Goal: Check status: Check status

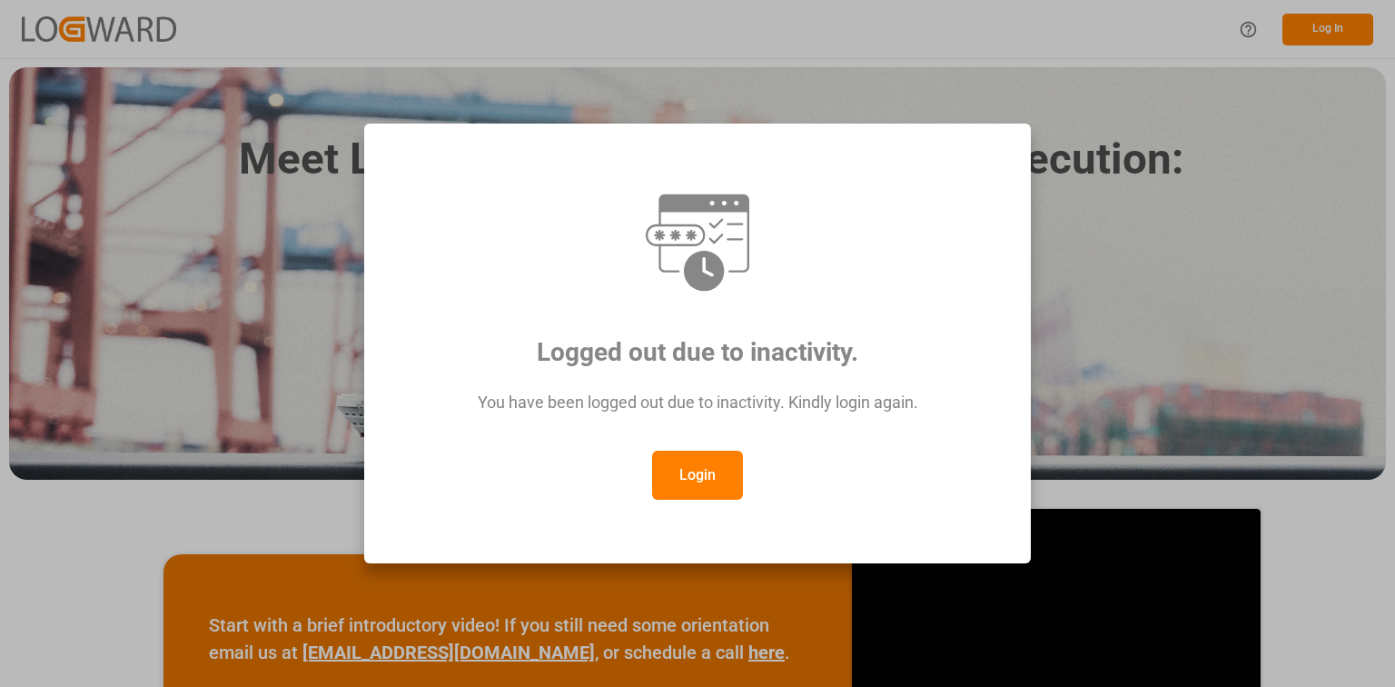
click at [694, 491] on button "Login" at bounding box center [697, 475] width 91 height 49
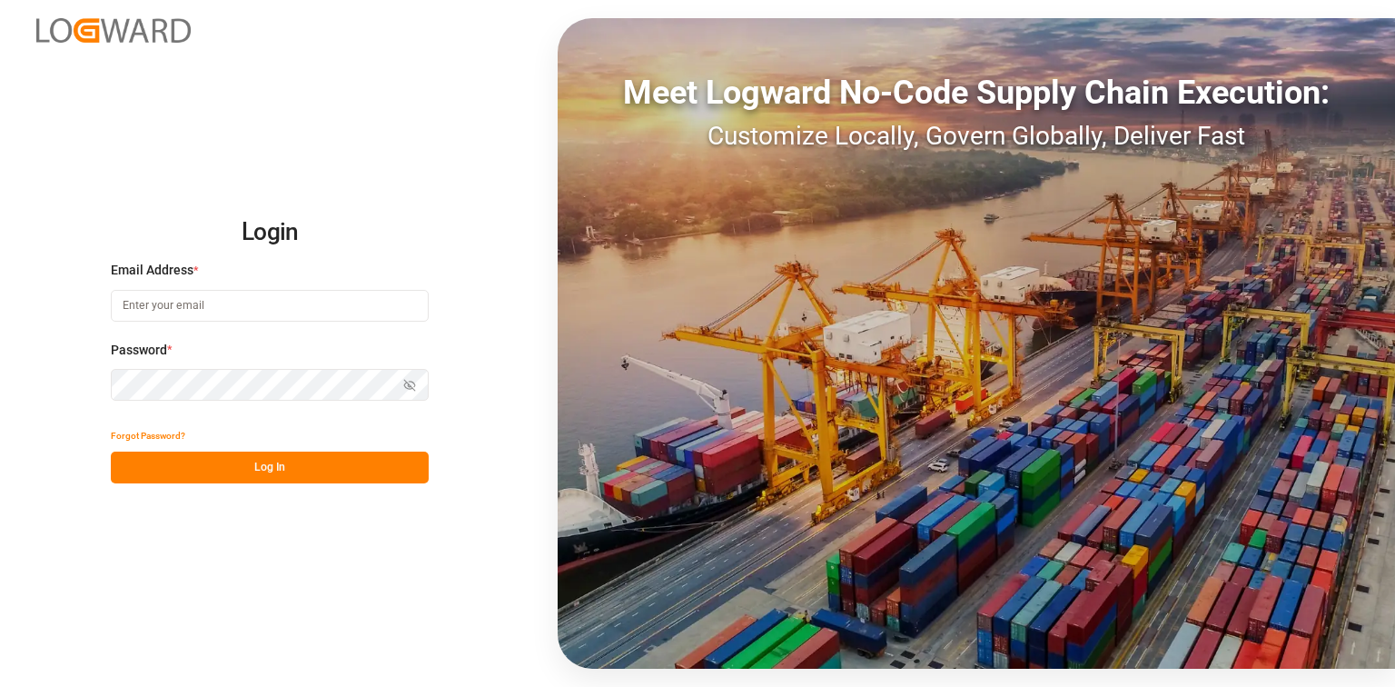
type input "agnes.stafiniak@jamindustries.com"
click at [372, 465] on button "Log In" at bounding box center [270, 467] width 318 height 32
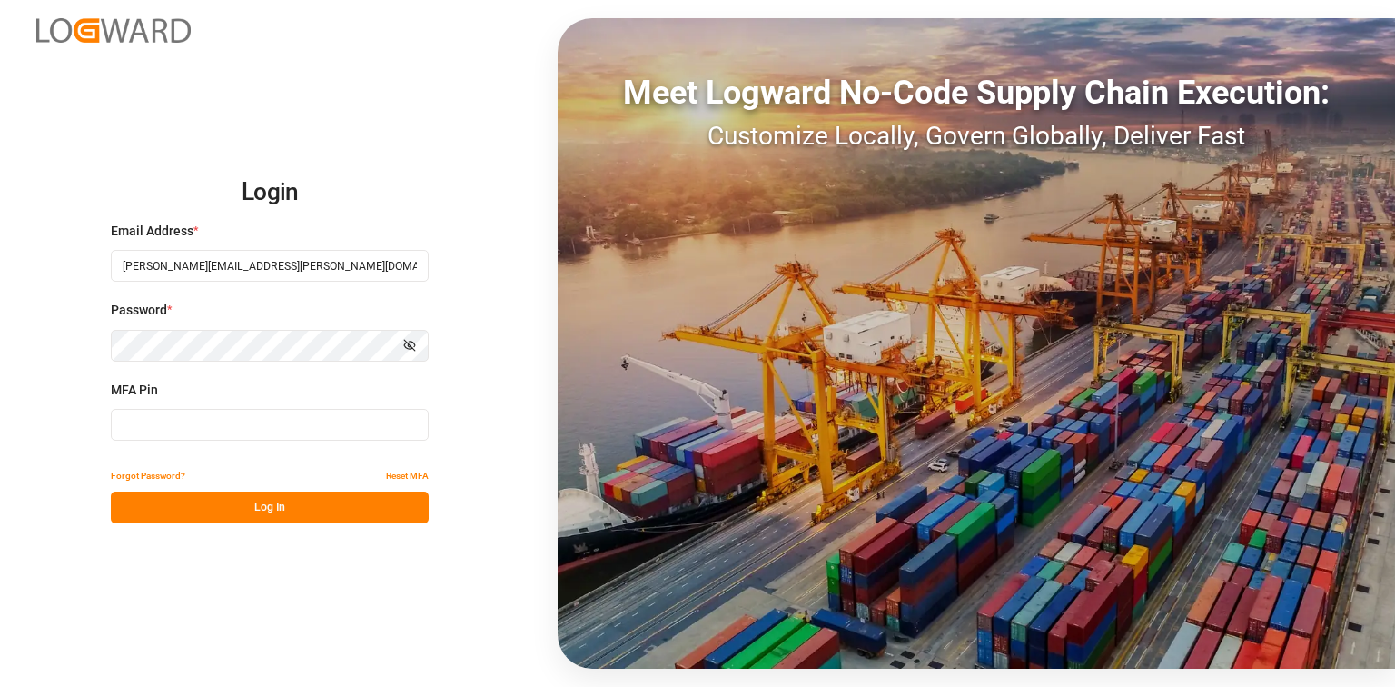
click at [389, 421] on input at bounding box center [270, 425] width 318 height 32
type input "3"
type input "902526"
click at [289, 524] on div "Login Email Address * agnes.stafiniak@jamindustries.com Password * Show passwor…" at bounding box center [697, 343] width 1395 height 687
click at [296, 510] on button "Log In" at bounding box center [270, 507] width 318 height 32
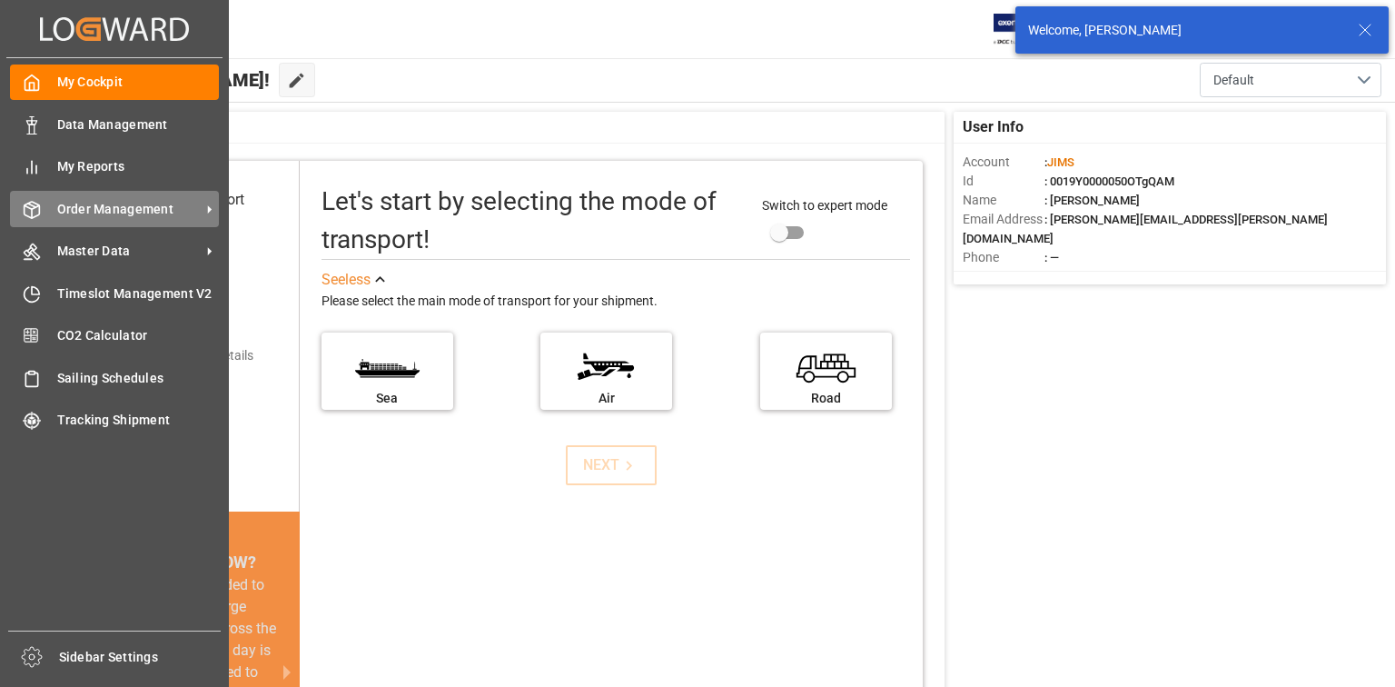
click at [49, 205] on div "Order Management Order Management" at bounding box center [114, 208] width 209 height 35
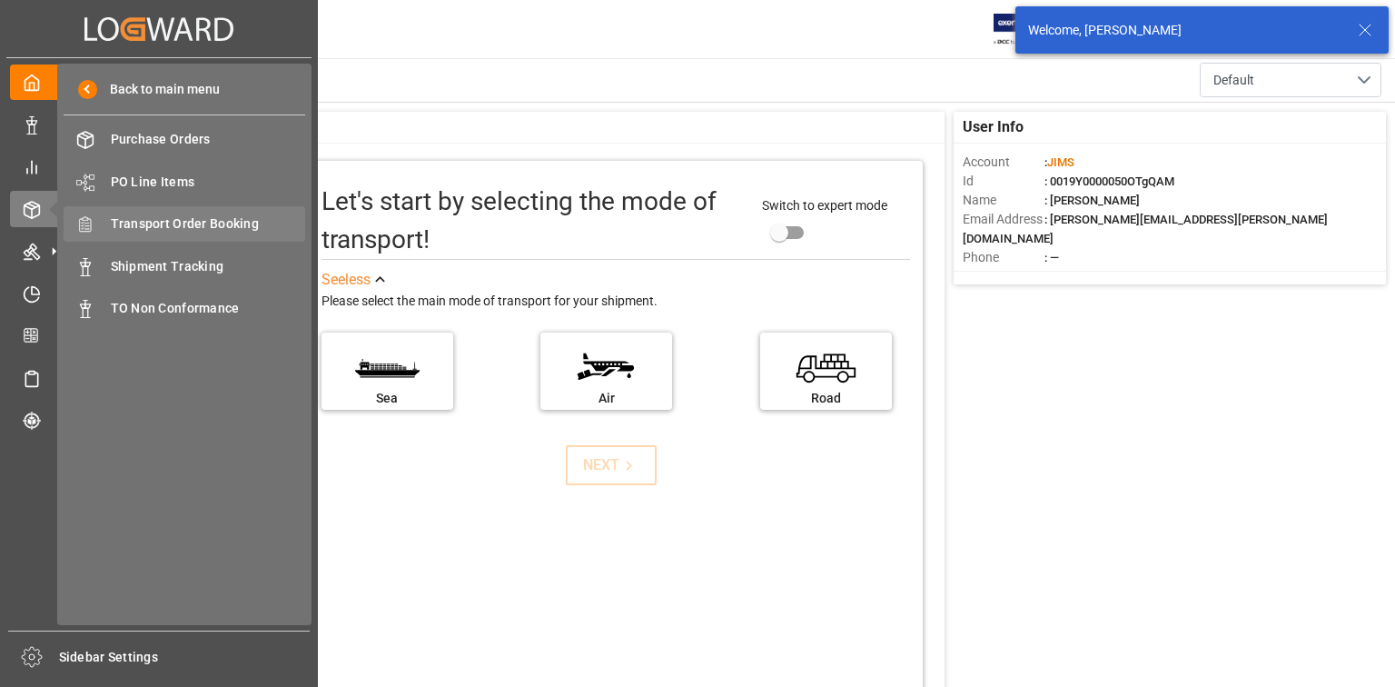
click at [166, 228] on span "Transport Order Booking" at bounding box center [208, 223] width 195 height 19
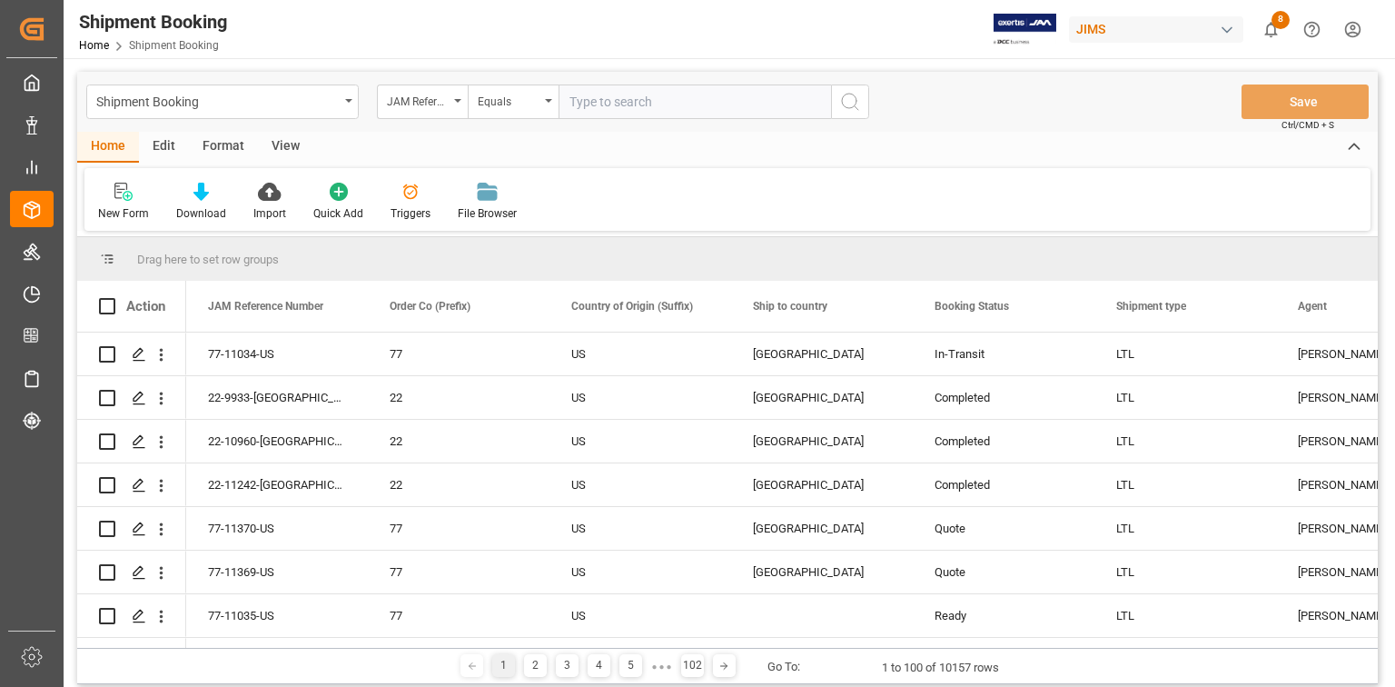
type input "10/14/25"
drag, startPoint x: 710, startPoint y: 106, endPoint x: 563, endPoint y: 105, distance: 147.2
click at [563, 105] on input "10/14/25" at bounding box center [695, 101] width 273 height 35
paste input "77-10590-TW"
type input "77-10590-TW"
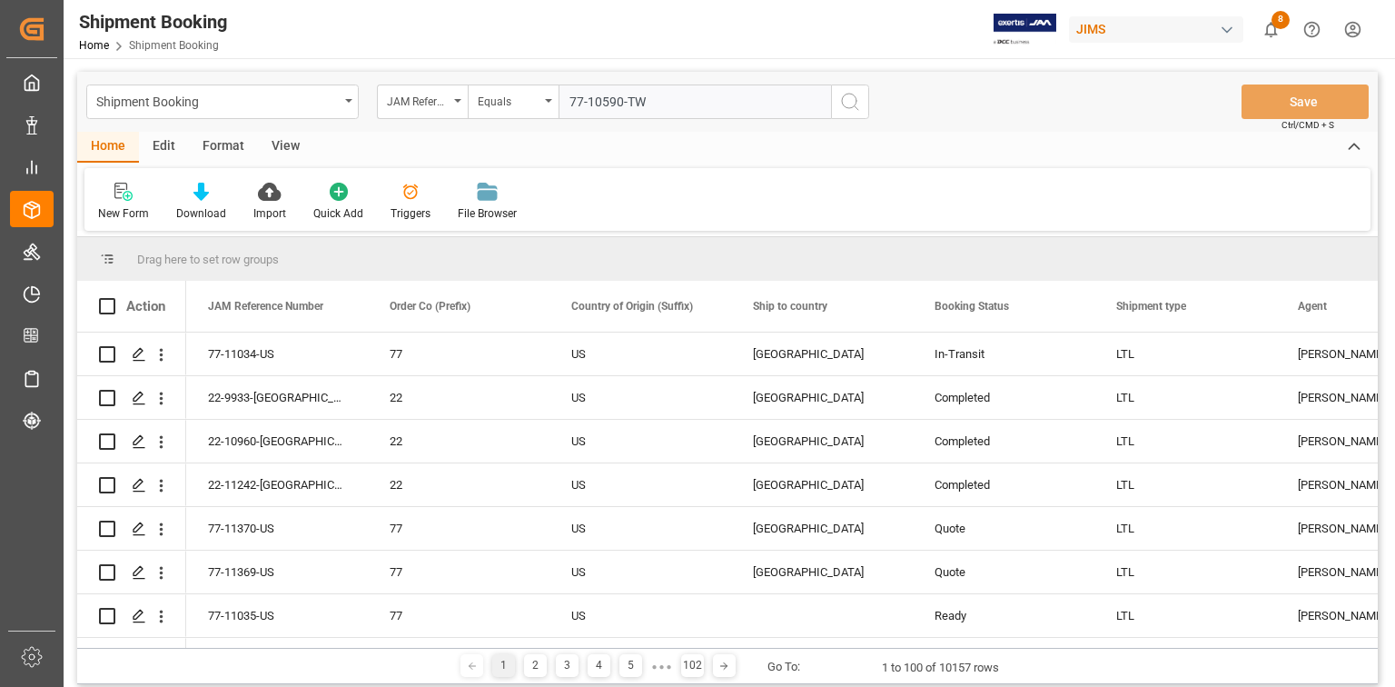
click at [845, 109] on icon "search button" at bounding box center [850, 102] width 22 height 22
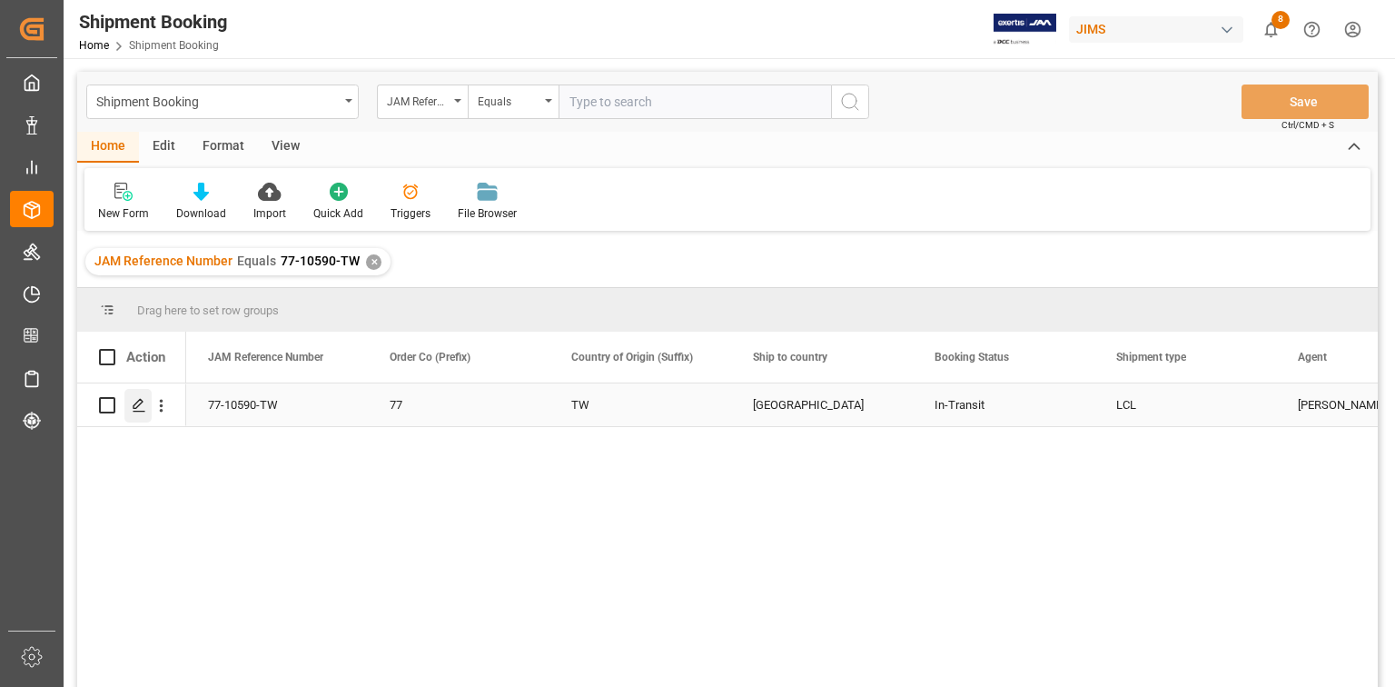
click at [141, 402] on polygon "Press SPACE to select this row." at bounding box center [138, 404] width 9 height 9
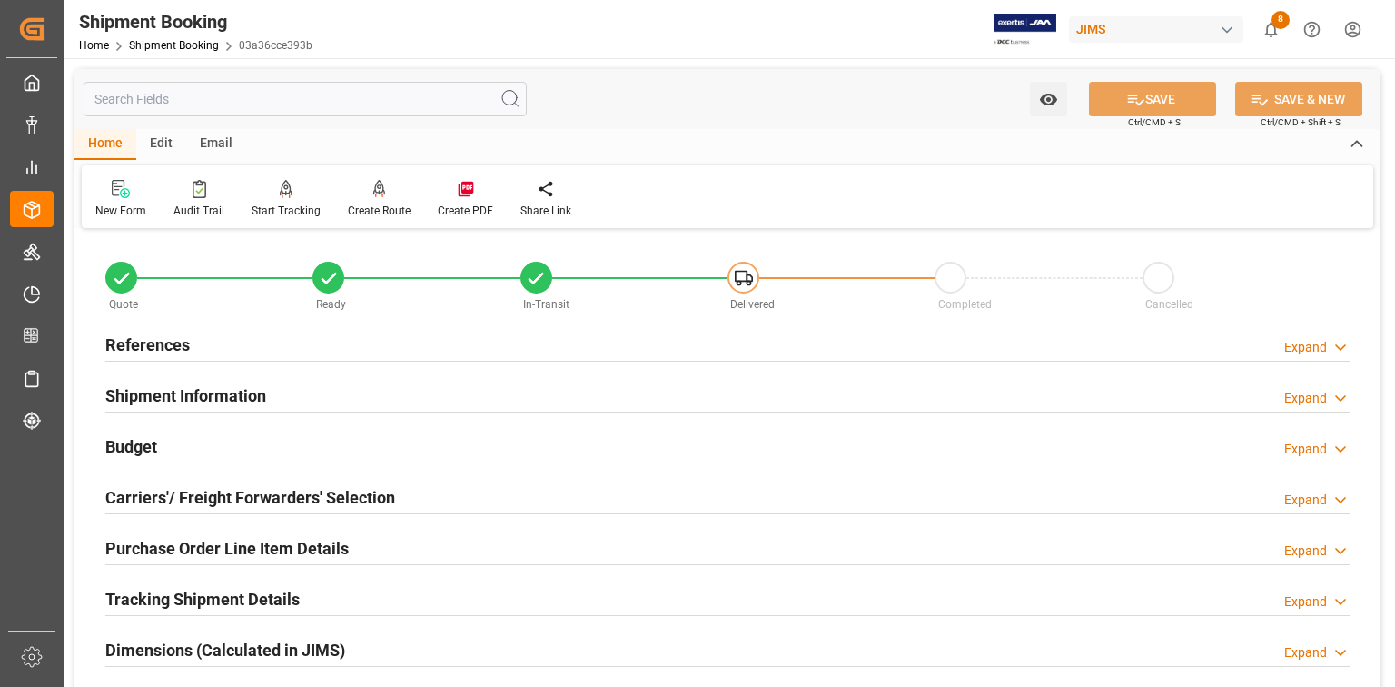
click at [218, 592] on h2 "Tracking Shipment Details" at bounding box center [202, 599] width 194 height 25
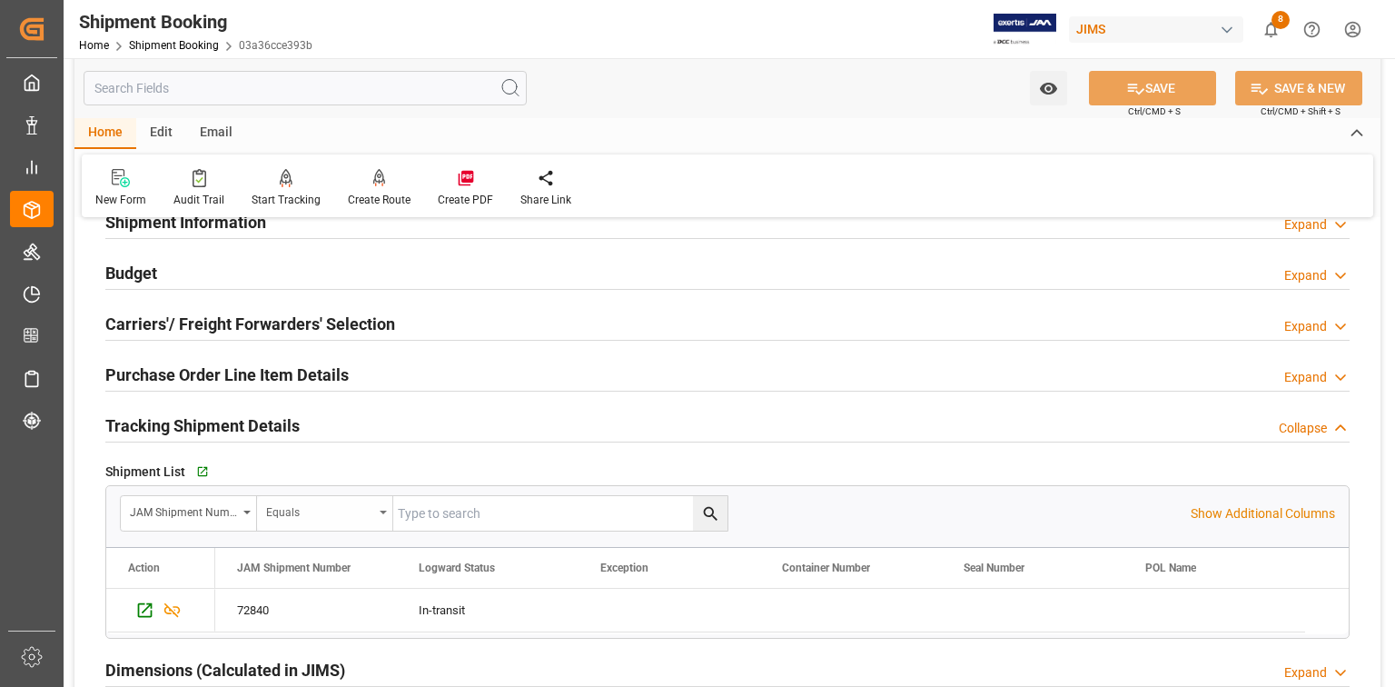
scroll to position [218, 0]
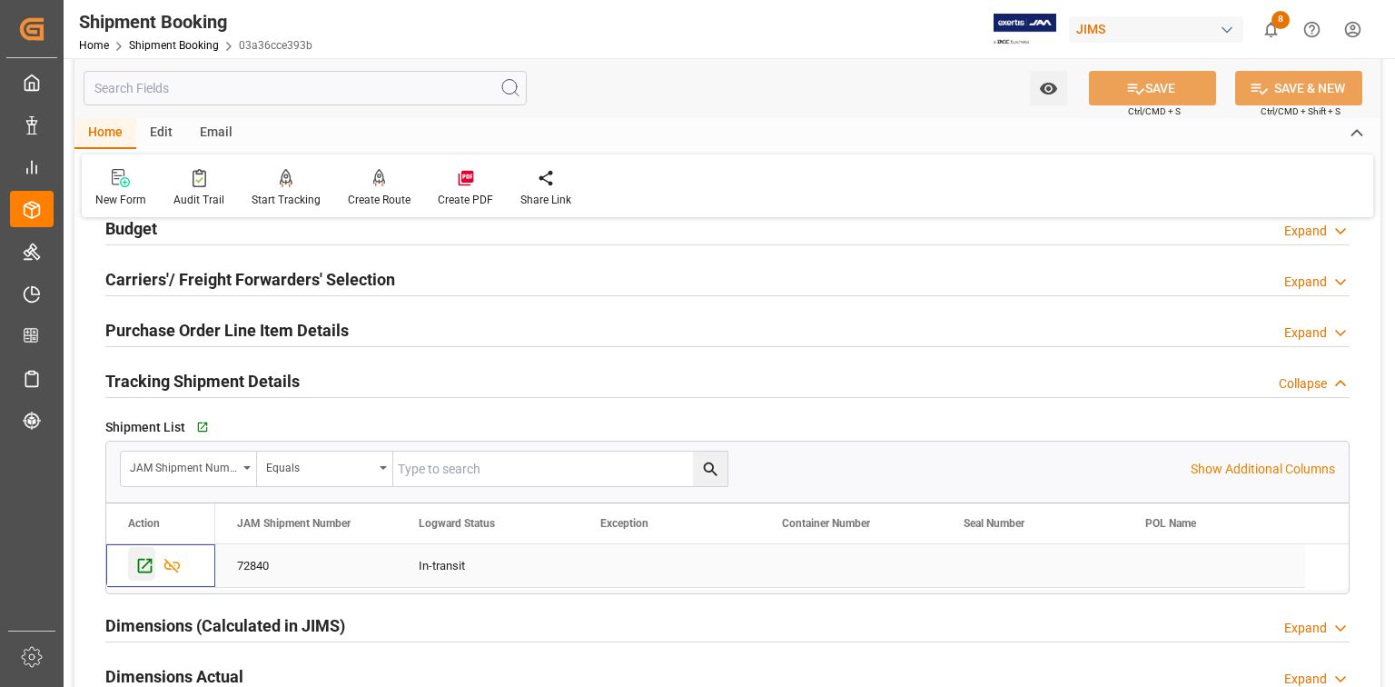
click at [131, 574] on div "Press SPACE to select this row." at bounding box center [141, 564] width 27 height 34
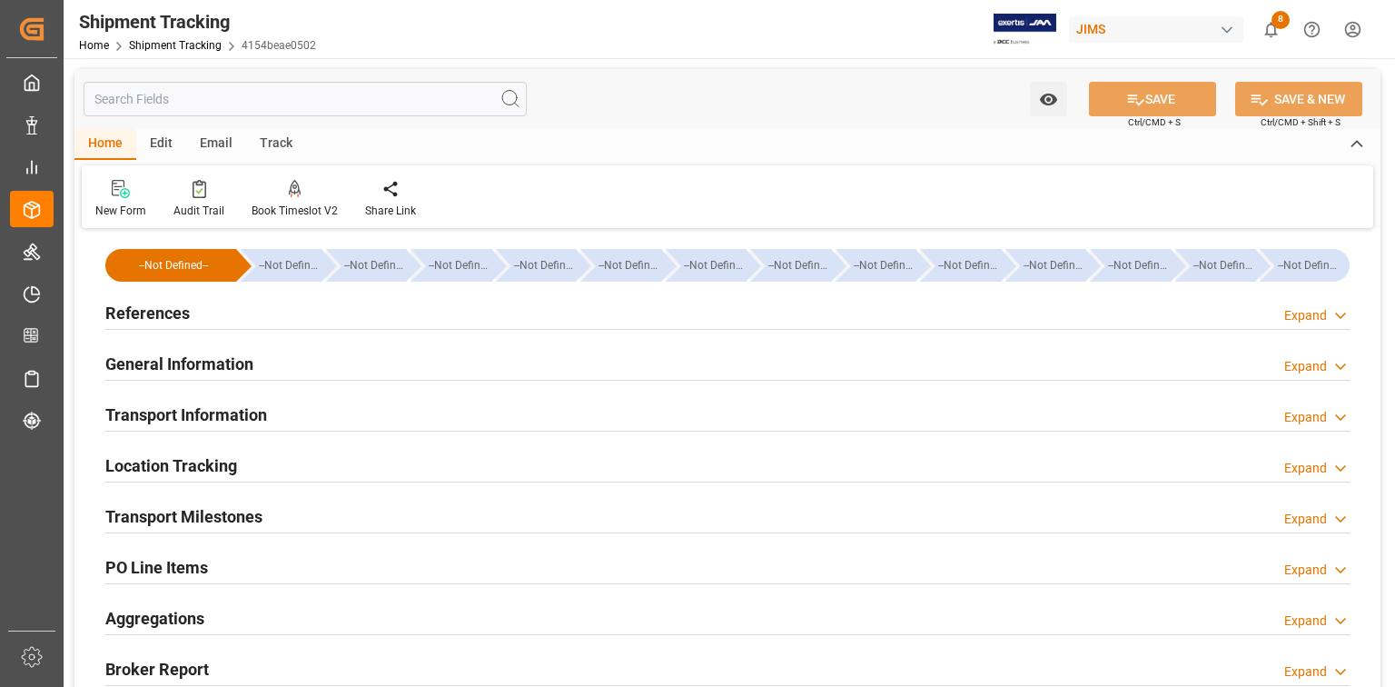
click at [185, 465] on h2 "Location Tracking" at bounding box center [171, 465] width 132 height 25
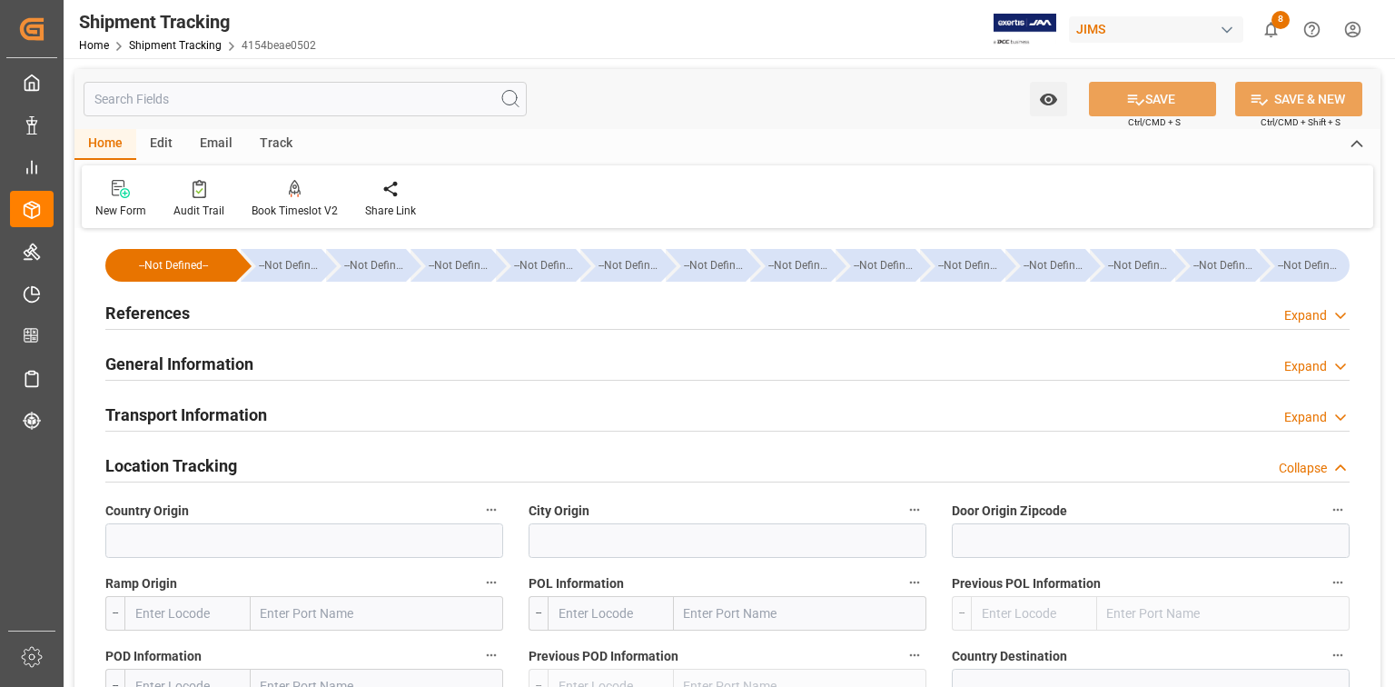
click at [172, 467] on h2 "Location Tracking" at bounding box center [171, 465] width 132 height 25
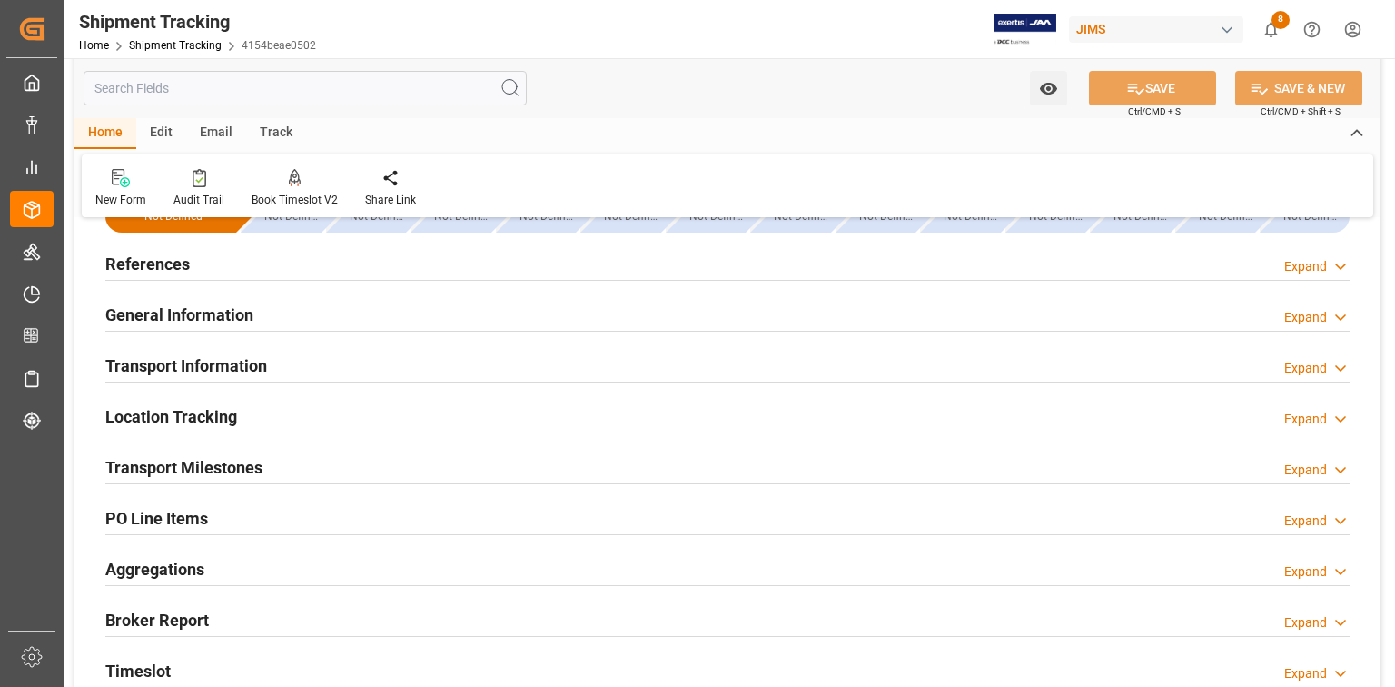
scroll to position [73, 0]
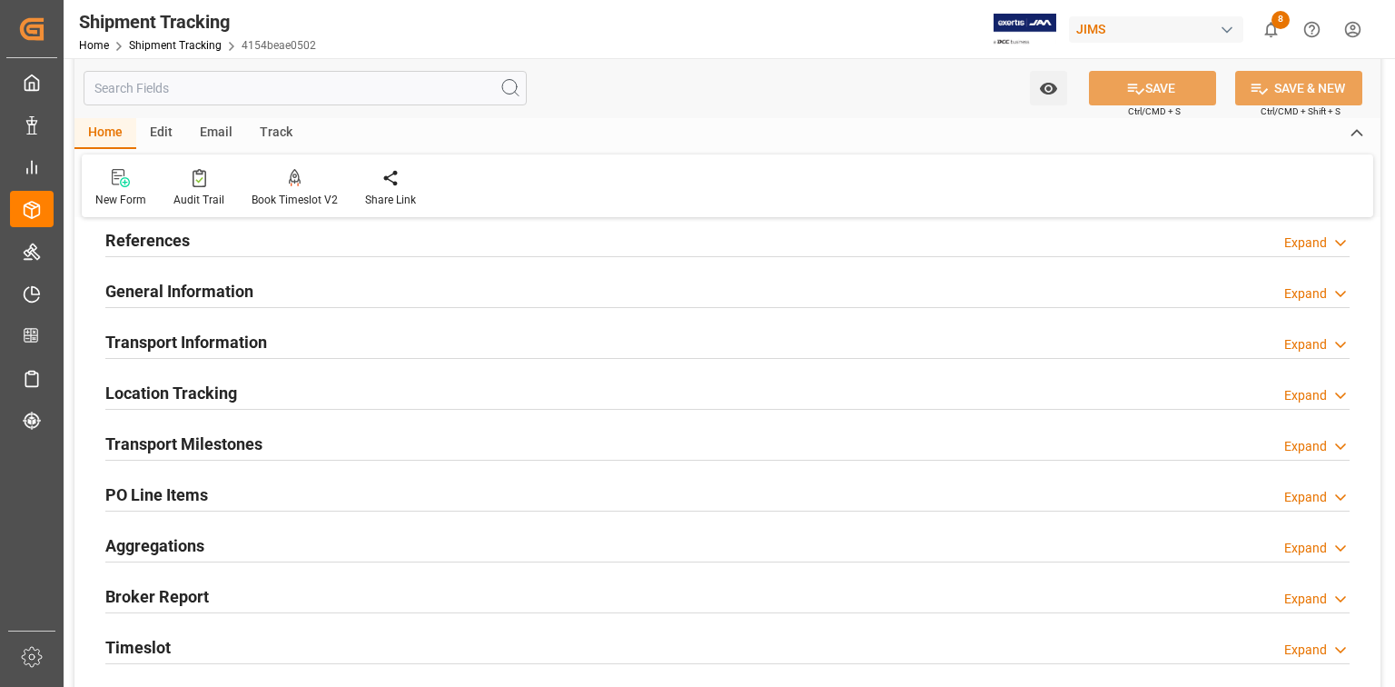
click at [221, 452] on h2 "Transport Milestones" at bounding box center [183, 444] width 157 height 25
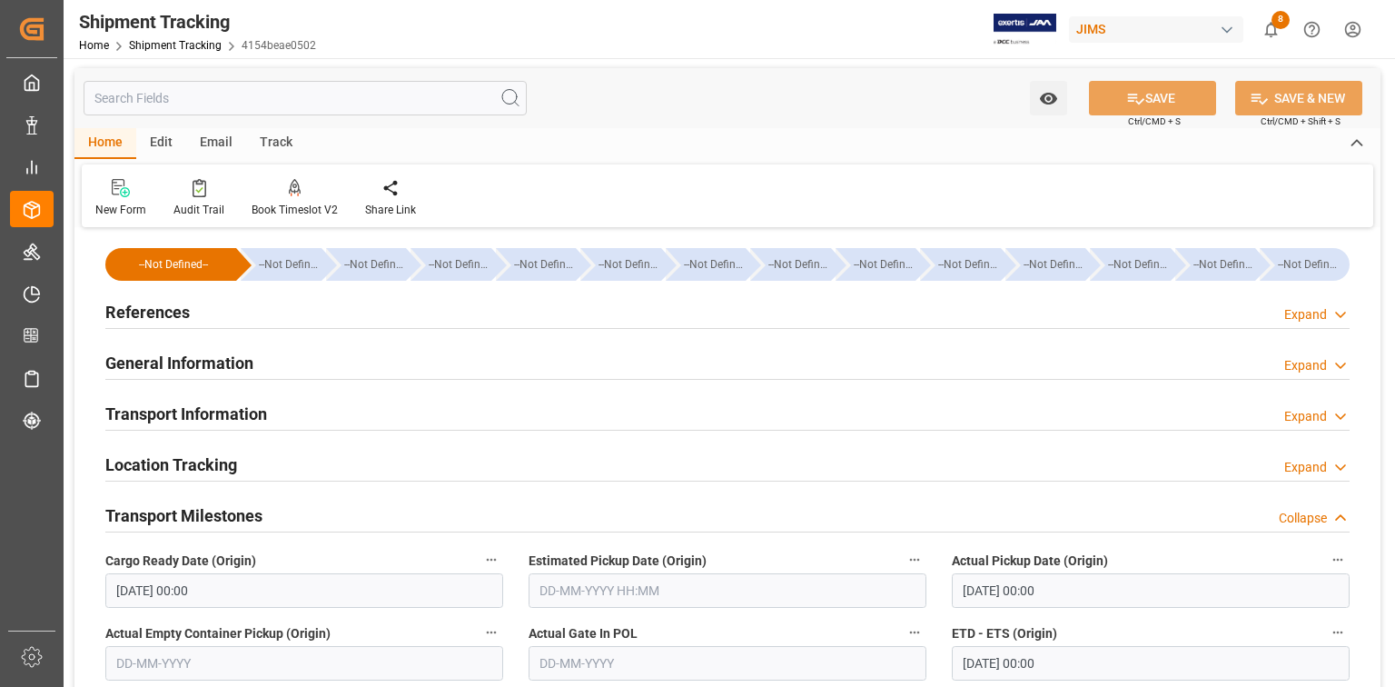
scroll to position [0, 0]
click at [203, 362] on h2 "General Information" at bounding box center [179, 364] width 148 height 25
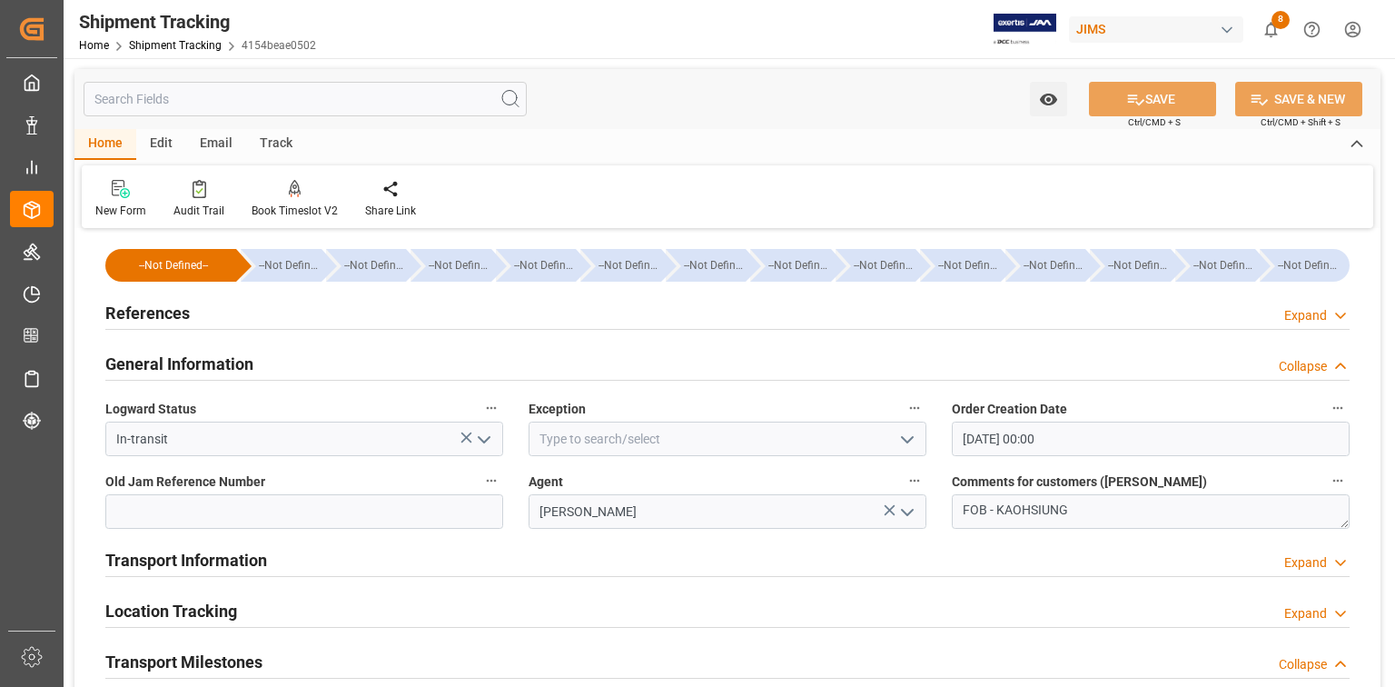
click at [194, 560] on h2 "Transport Information" at bounding box center [186, 560] width 162 height 25
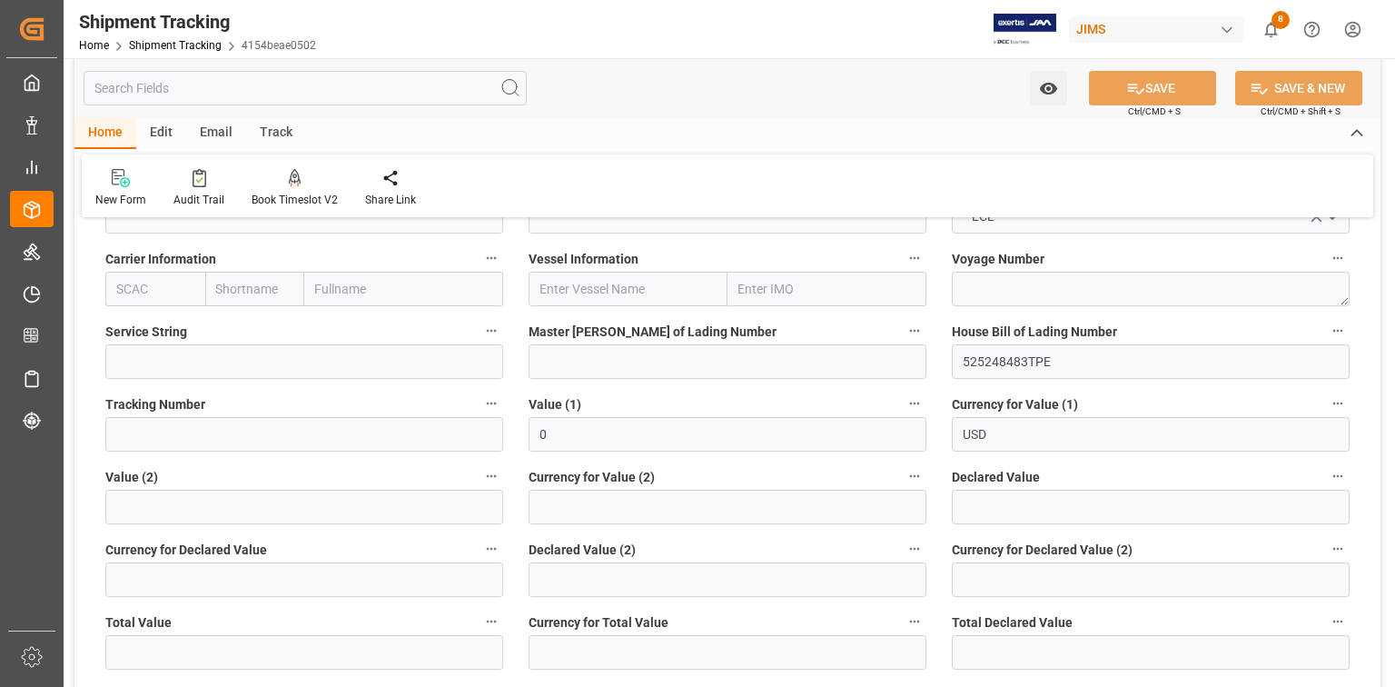
scroll to position [581, 0]
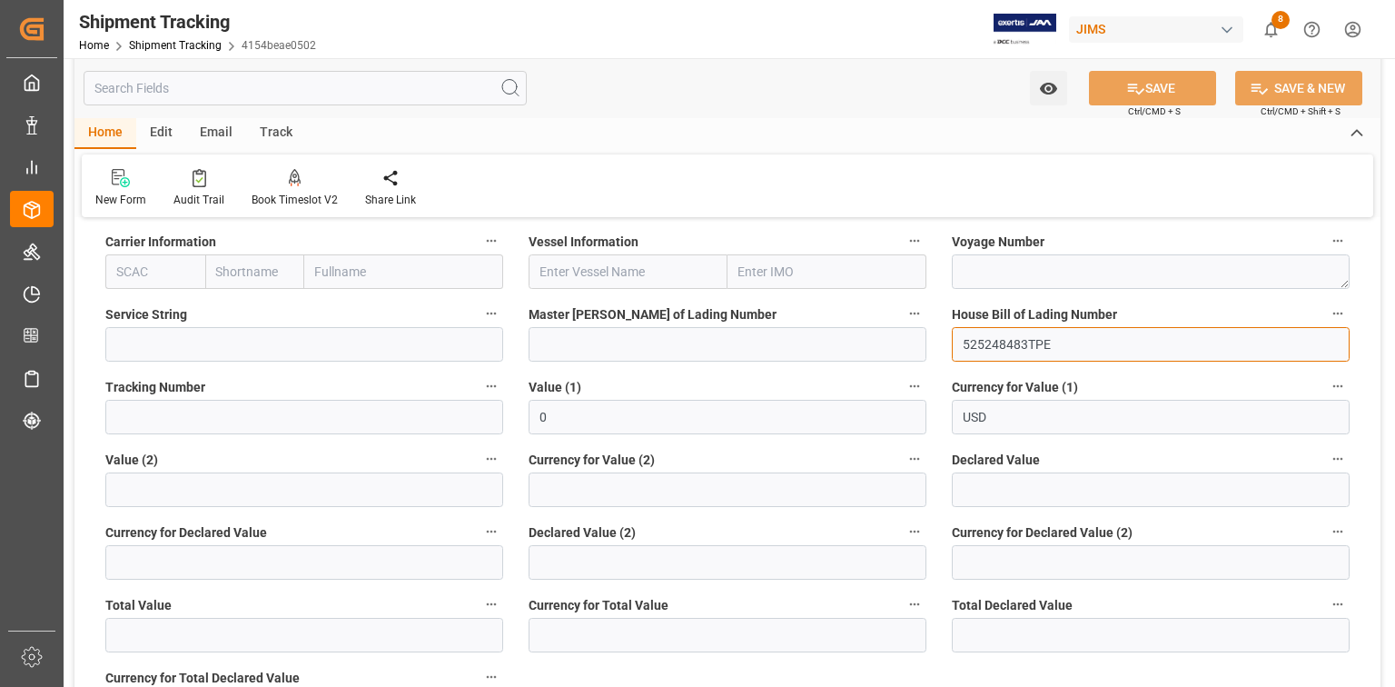
click at [1029, 342] on input "525248483TPE" at bounding box center [1151, 344] width 398 height 35
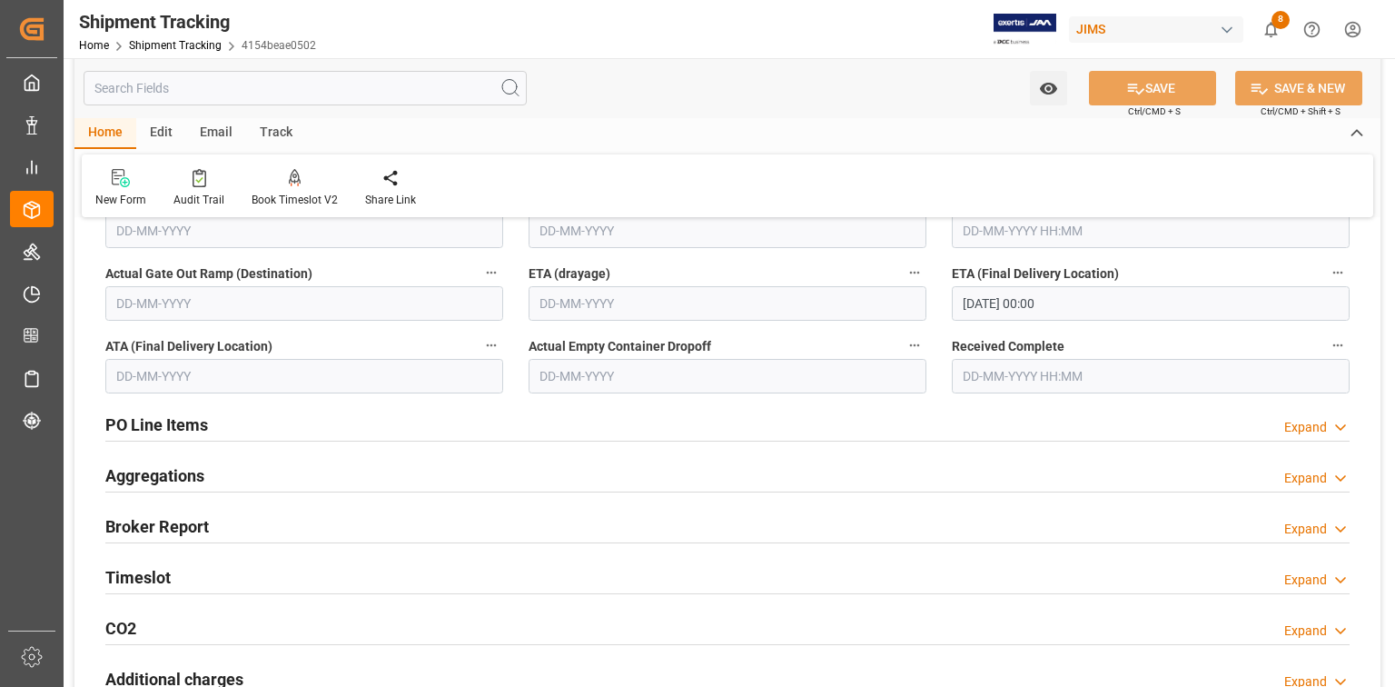
scroll to position [1526, 0]
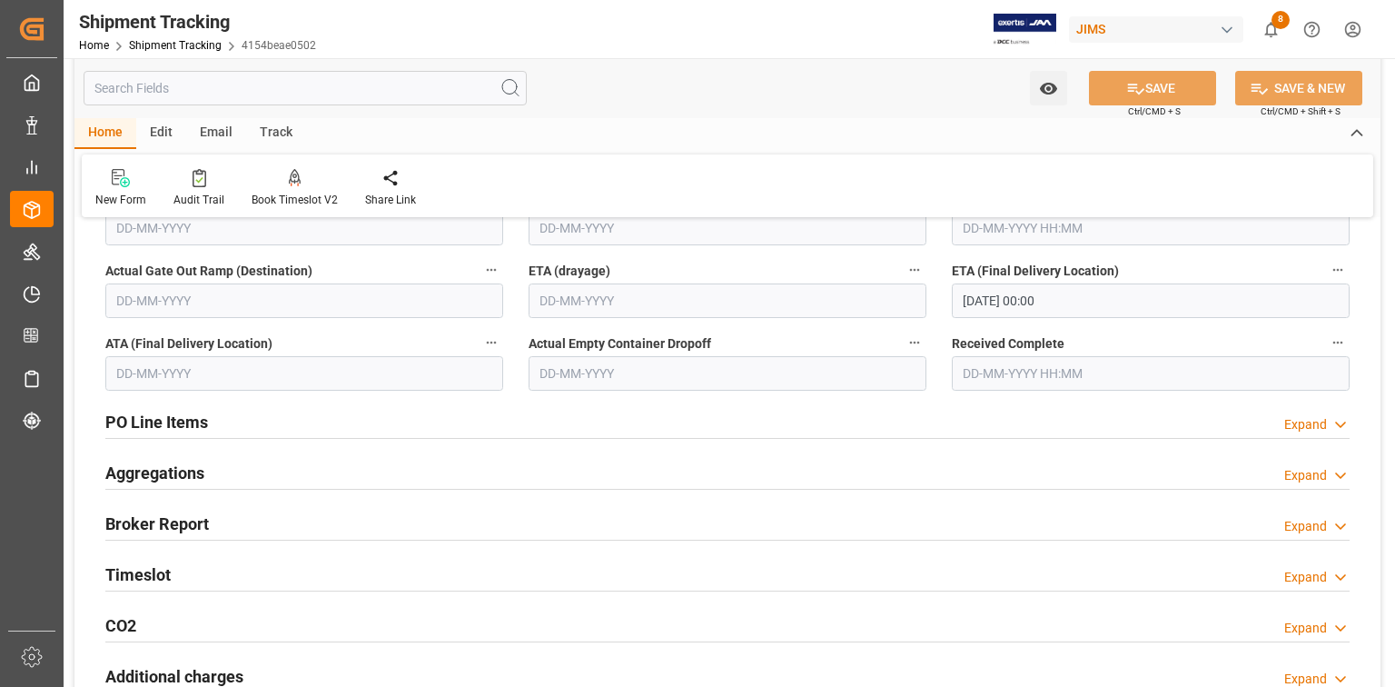
click at [974, 303] on input "[DATE] 00:00" at bounding box center [1151, 300] width 398 height 35
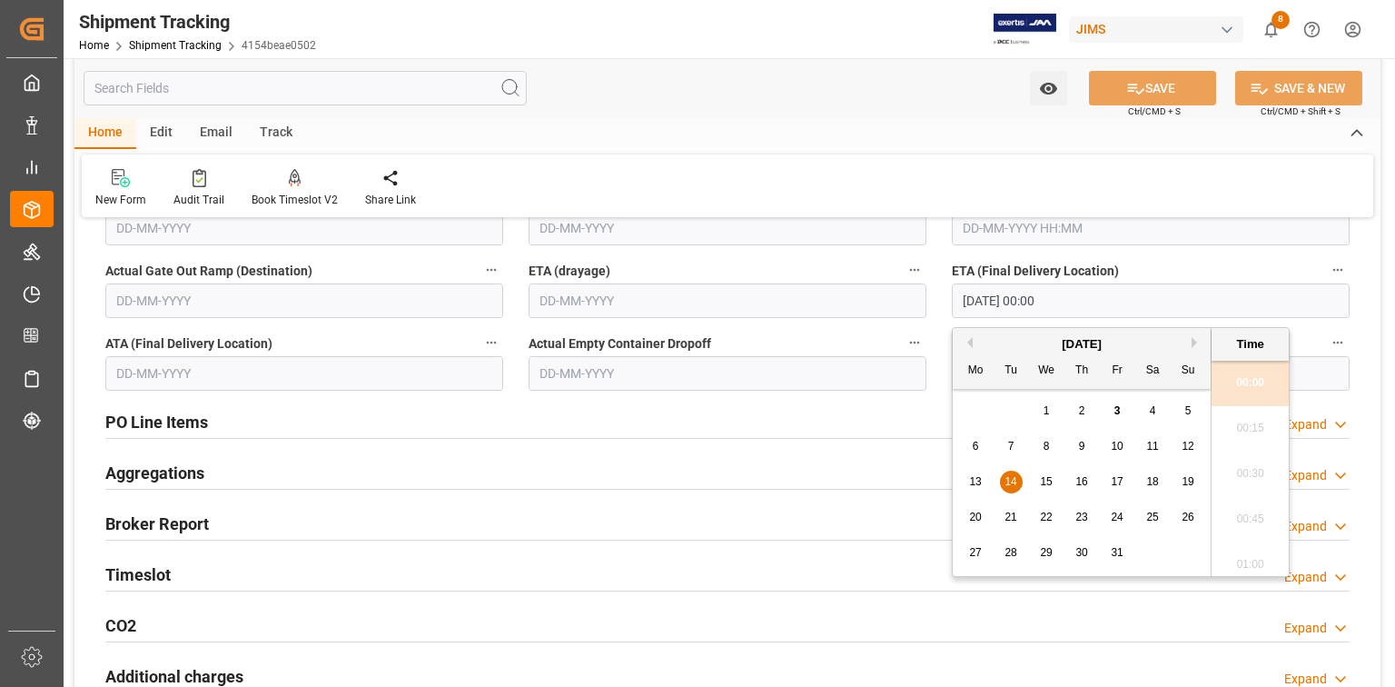
click at [1017, 520] on div "21" at bounding box center [1011, 518] width 23 height 22
type input "[DATE] 00:00"
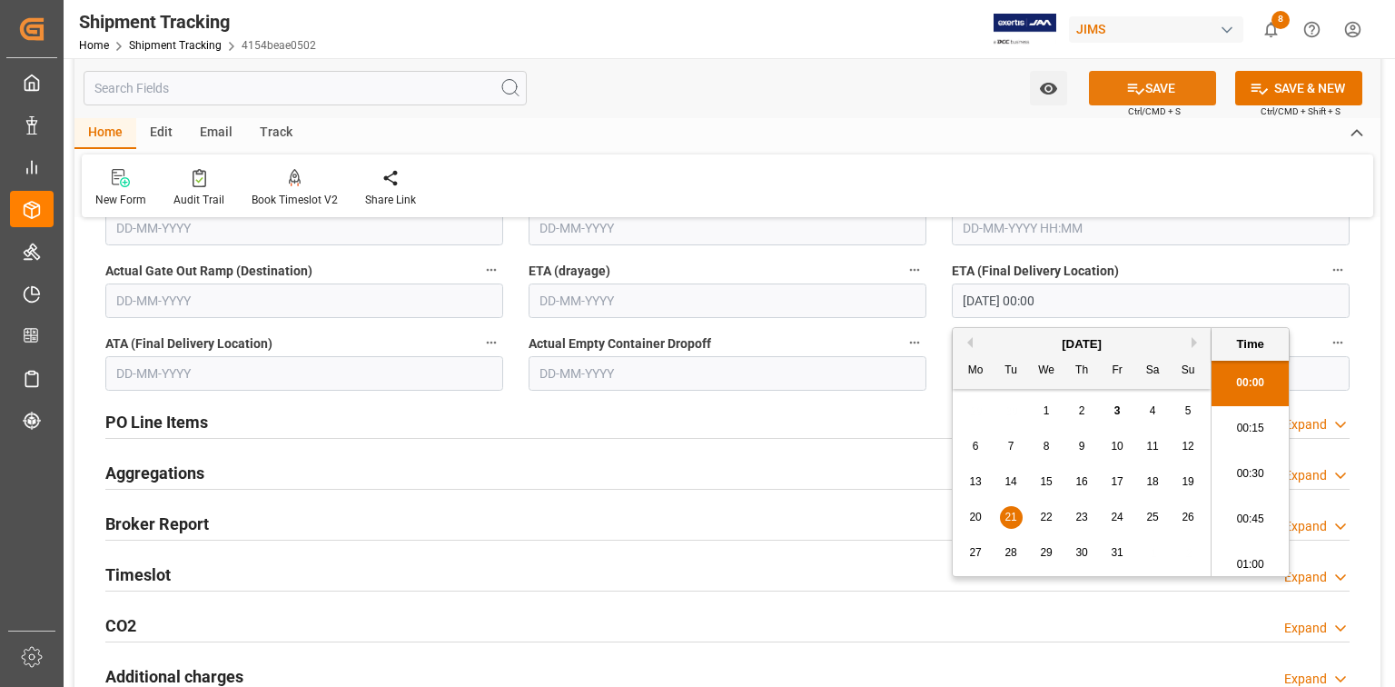
click at [1152, 82] on button "SAVE" at bounding box center [1152, 88] width 127 height 35
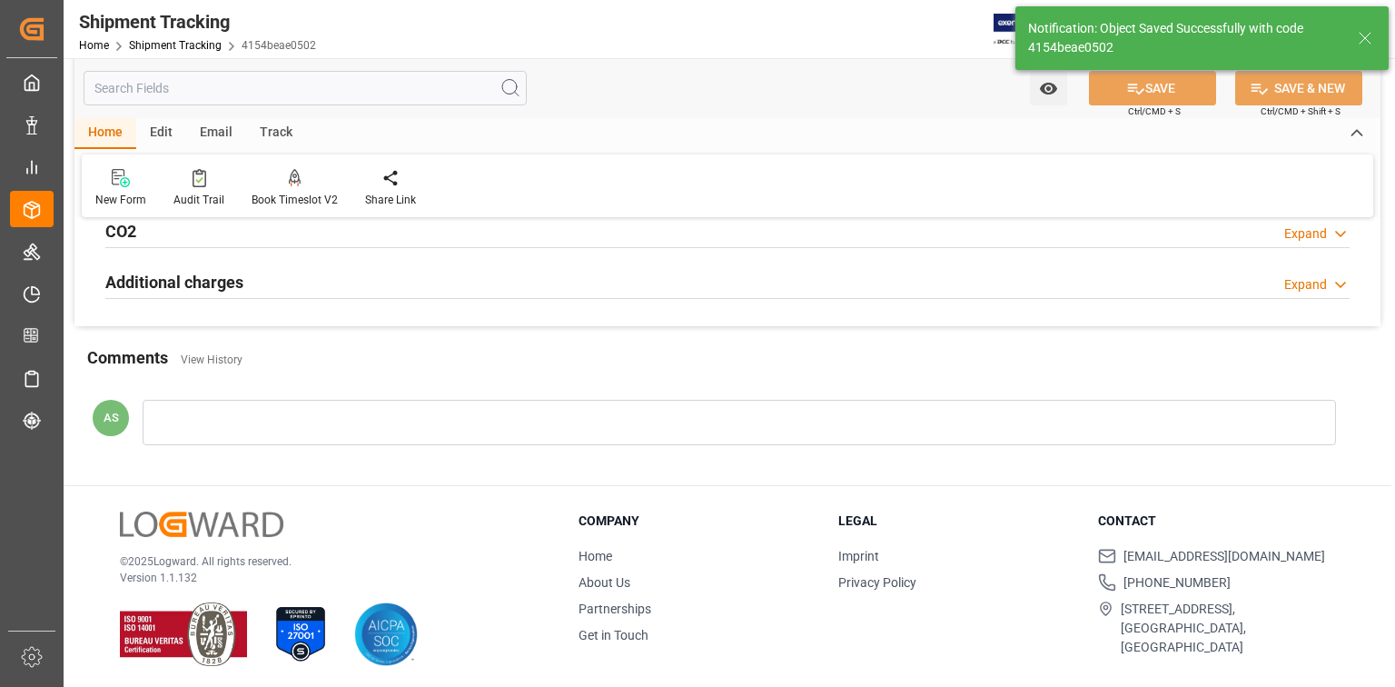
scroll to position [542, 0]
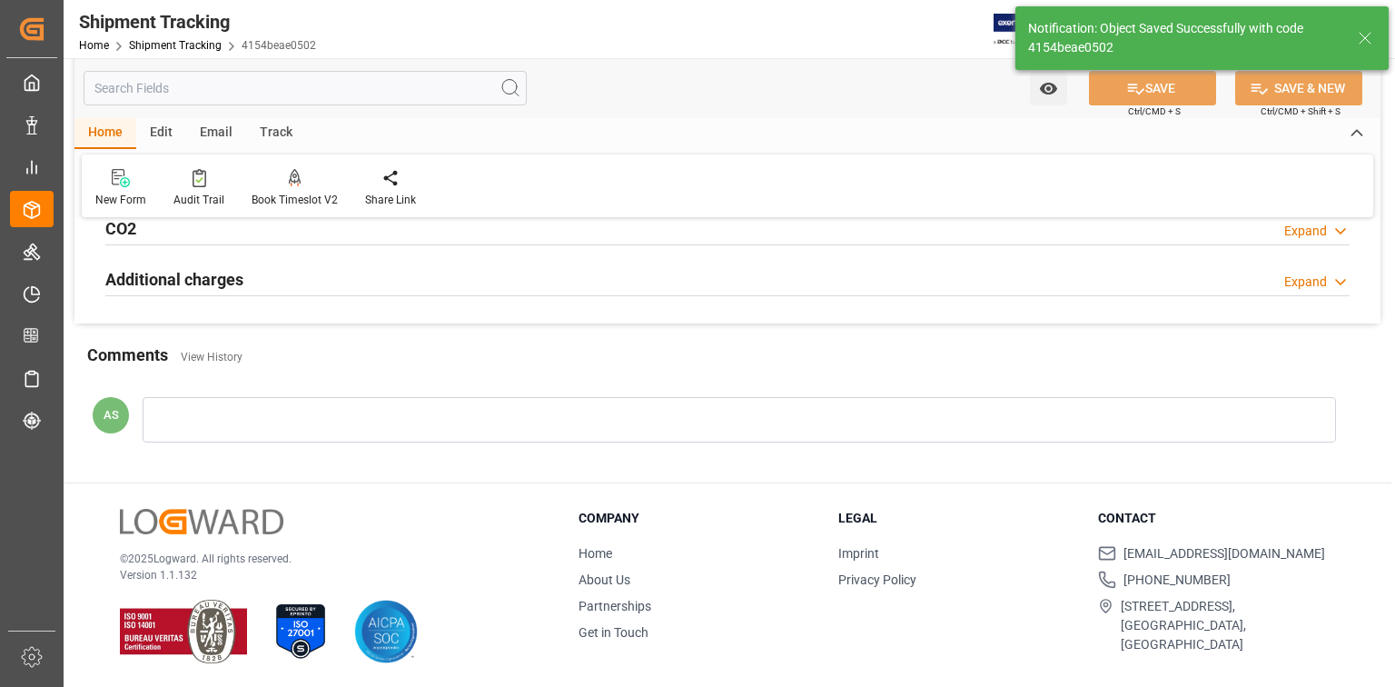
click at [363, 415] on div at bounding box center [740, 419] width 1194 height 45
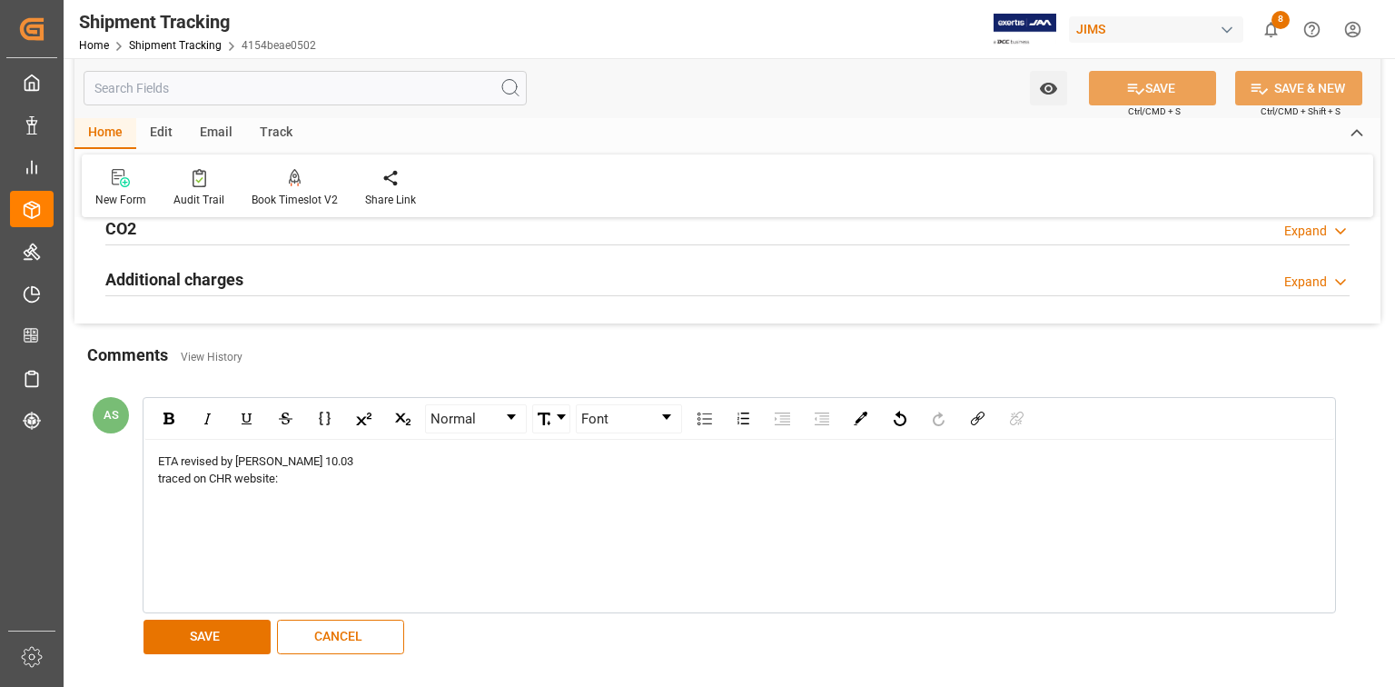
click at [267, 454] on span "ETA revised by [PERSON_NAME] 10.03" at bounding box center [255, 461] width 195 height 14
click at [318, 460] on div "ETA revised by [PERSON_NAME] 10.03" at bounding box center [740, 461] width 1164 height 18
click at [476, 528] on div "ETA revised by [PERSON_NAME] 10.03 - from ETA 10.14 to ETA 10.21 - according to…" at bounding box center [739, 526] width 1190 height 172
click at [414, 488] on div "rdw-editor" at bounding box center [740, 497] width 1164 height 18
click at [538, 493] on div "rdw-editor" at bounding box center [740, 497] width 1164 height 18
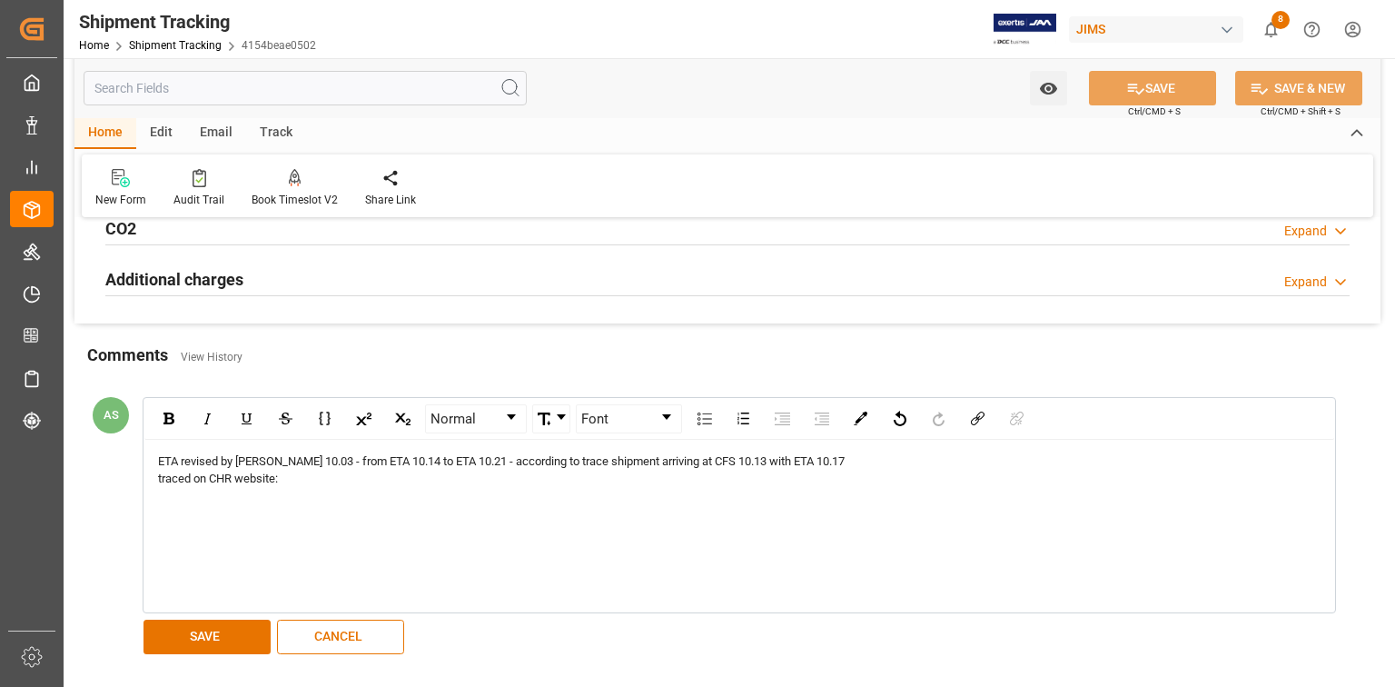
click at [233, 504] on div "ETA revised by [PERSON_NAME] 10.03 - from ETA 10.14 to ETA 10.21 - according to…" at bounding box center [739, 526] width 1190 height 172
drag, startPoint x: 290, startPoint y: 478, endPoint x: 157, endPoint y: 471, distance: 132.8
click at [158, 471] on div "traced on CHR website:" at bounding box center [740, 479] width 1164 height 18
click at [854, 470] on div "rdw-editor" at bounding box center [740, 479] width 1164 height 18
click at [848, 456] on div "ETA revised by [PERSON_NAME] 10.03 - from ETA 10.14 to ETA 10.21 - according to…" at bounding box center [740, 461] width 1164 height 18
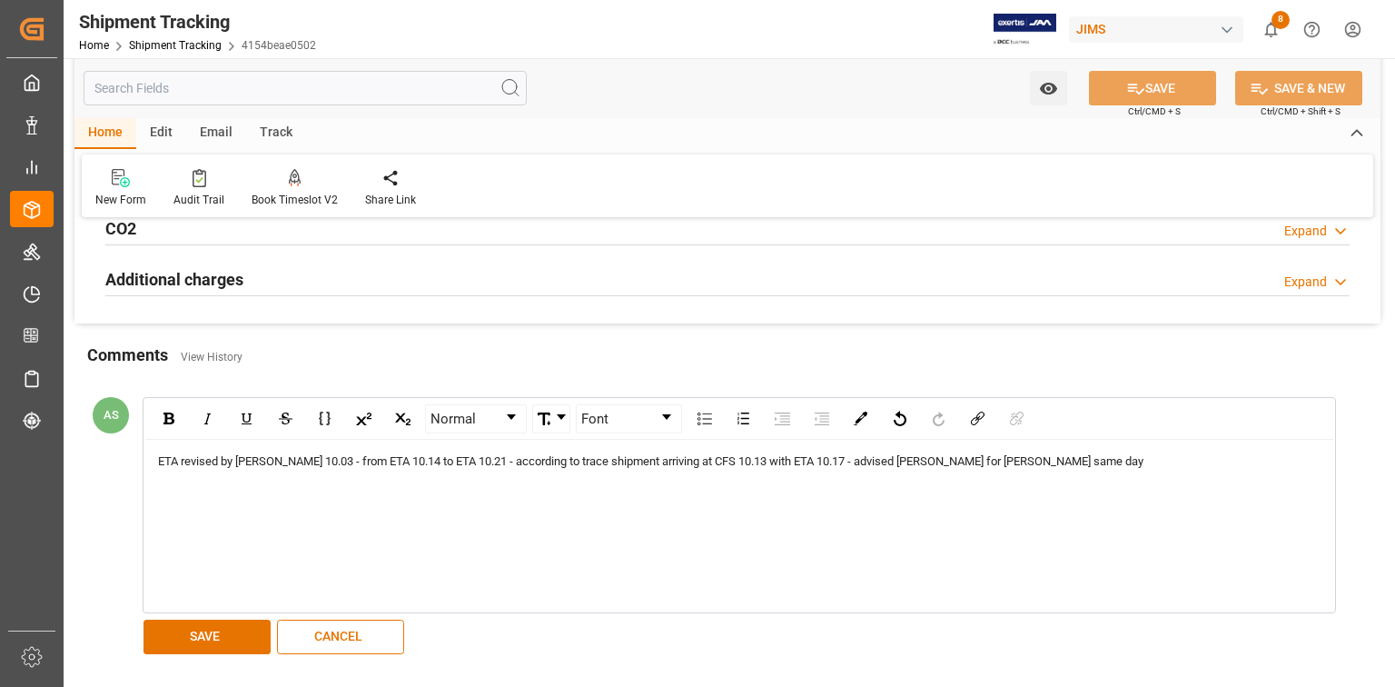
click at [158, 454] on span "ETA revised by [PERSON_NAME] 10.03 - from ETA 10.14 to ETA 10.21 - according to…" at bounding box center [651, 461] width 986 height 14
click at [196, 521] on span "[PERSON_NAME]" at bounding box center [221, 518] width 96 height 32
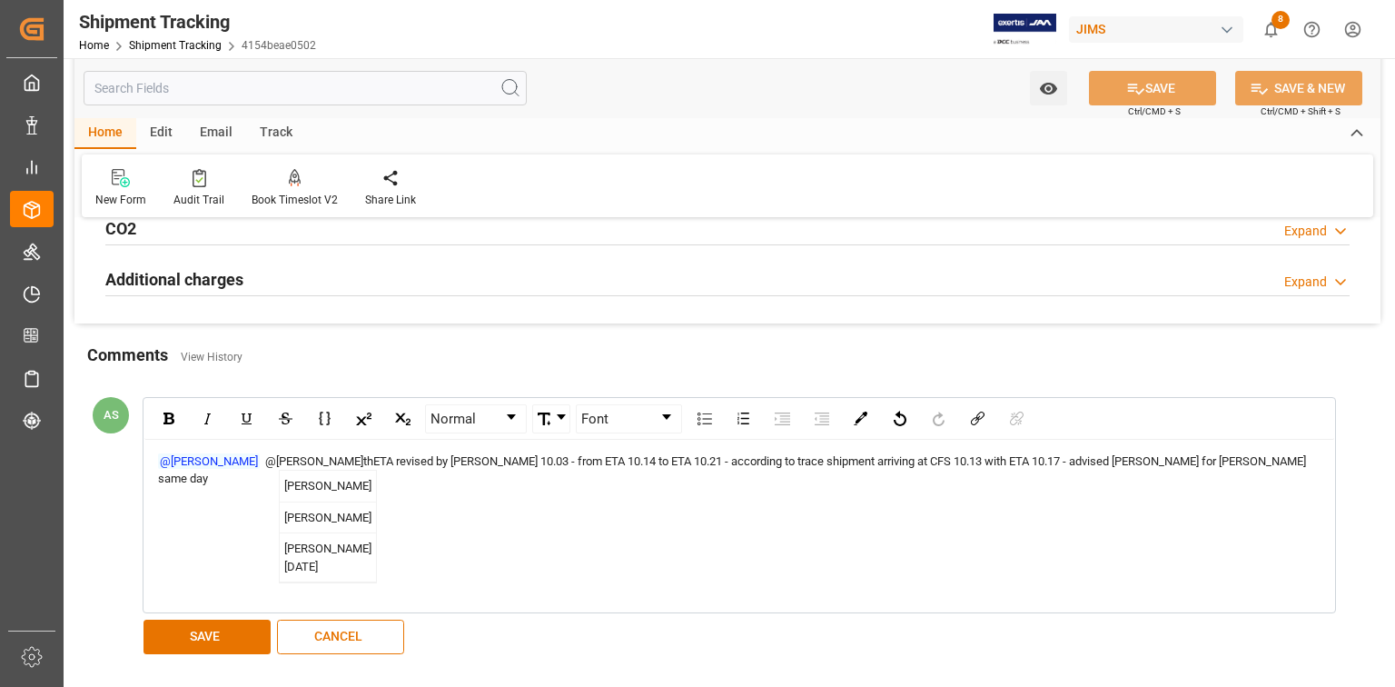
click at [326, 581] on span "[PERSON_NAME][DATE]" at bounding box center [328, 557] width 96 height 49
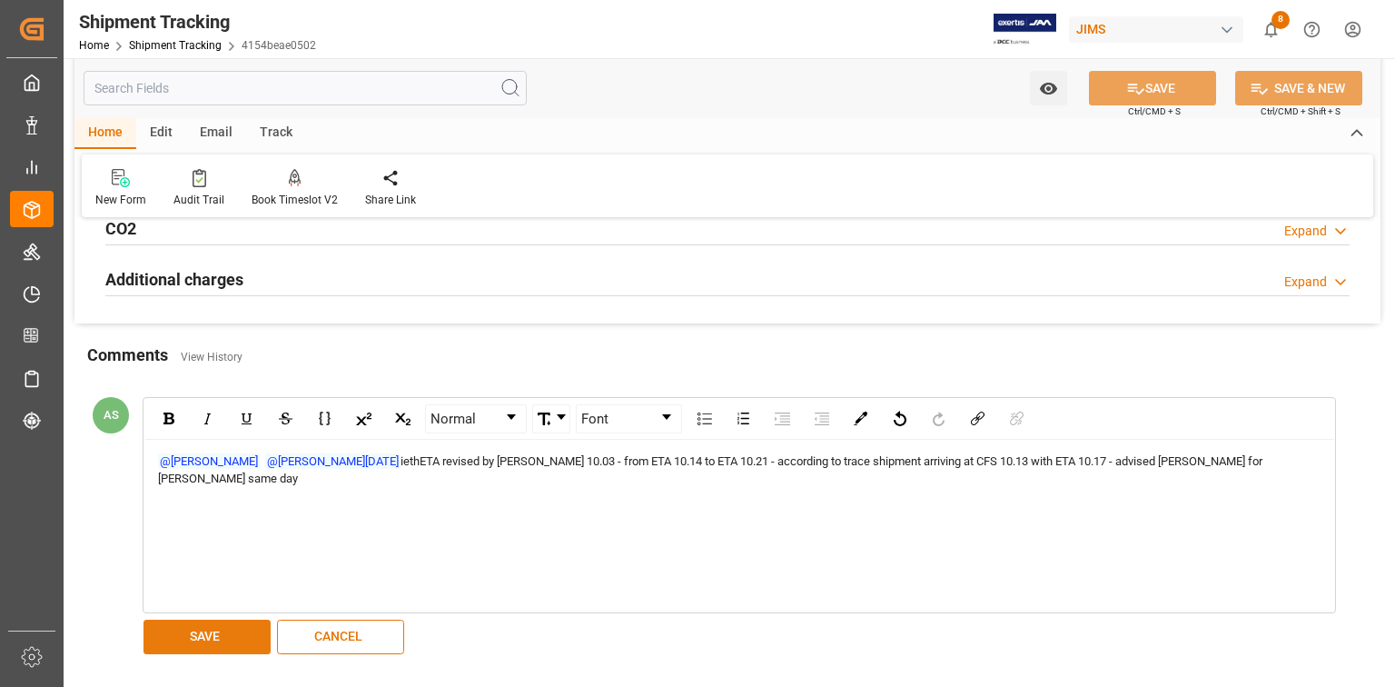
click at [223, 628] on button "SAVE" at bounding box center [207, 637] width 127 height 35
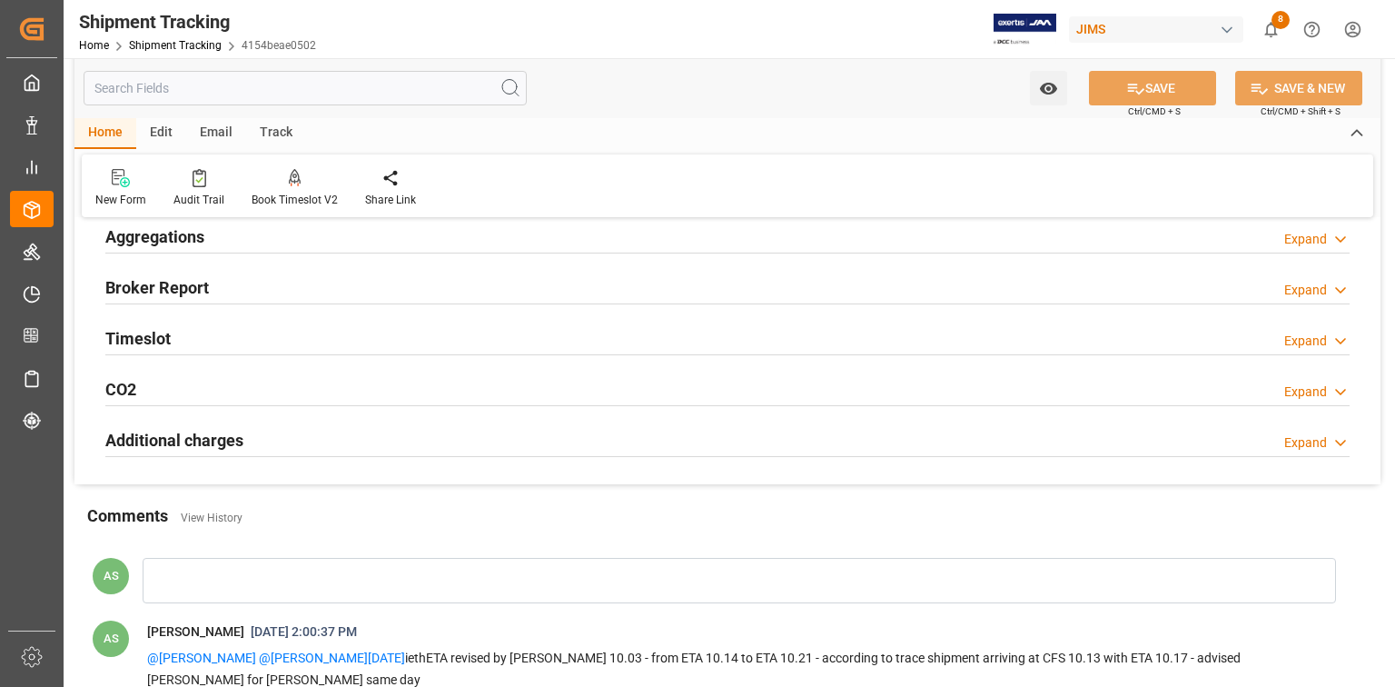
scroll to position [581, 0]
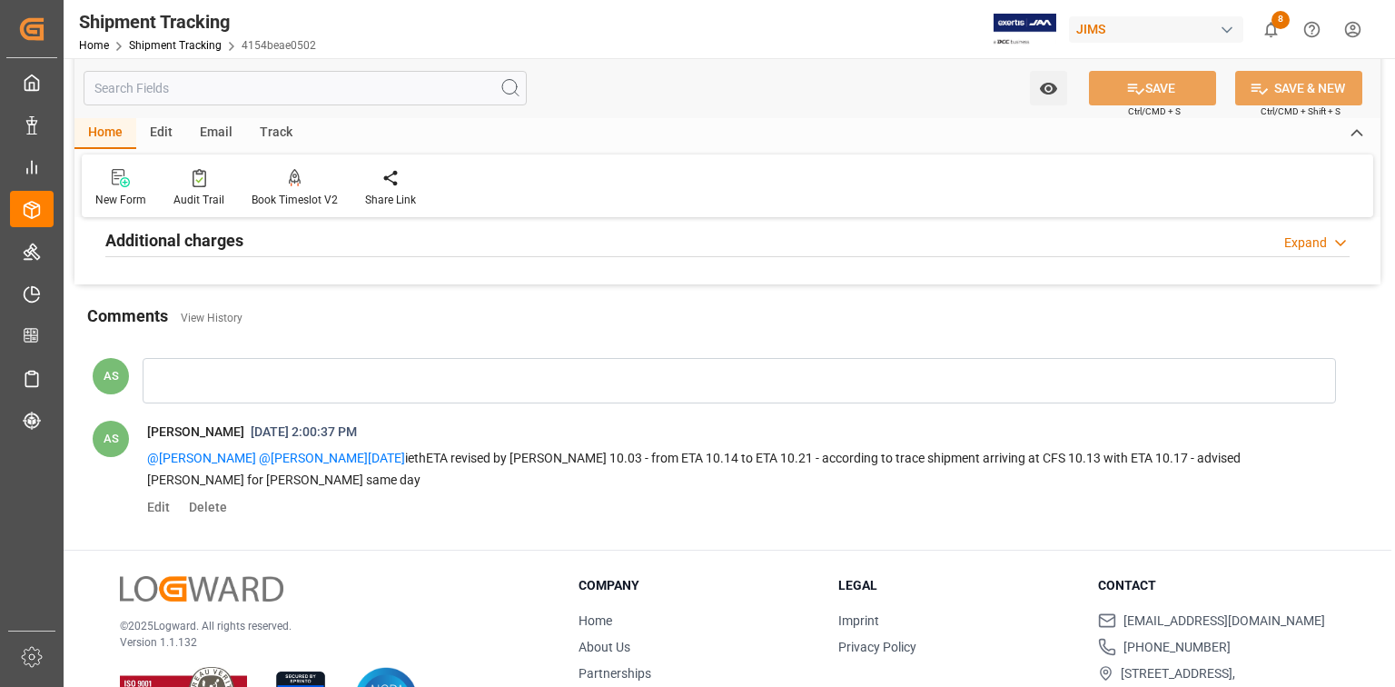
click at [1295, 243] on div "Expand" at bounding box center [1306, 242] width 43 height 19
